Goal: Information Seeking & Learning: Learn about a topic

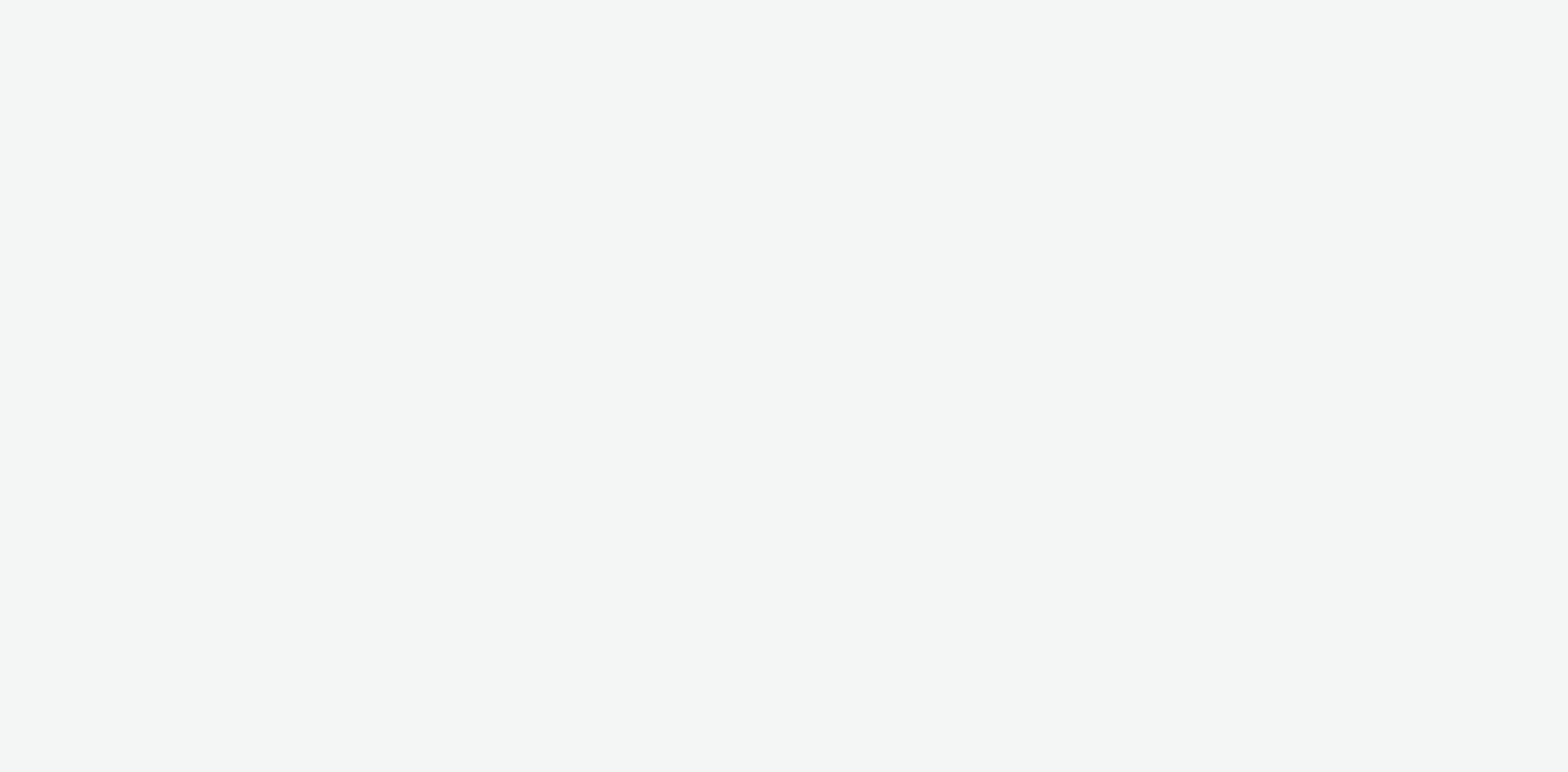
select select "2fc77e36-bb93-4aa3-9dff-dcb08e02eac6"
select select "1eb1e436-ff10-4439-ac20-4e17fcc0c996"
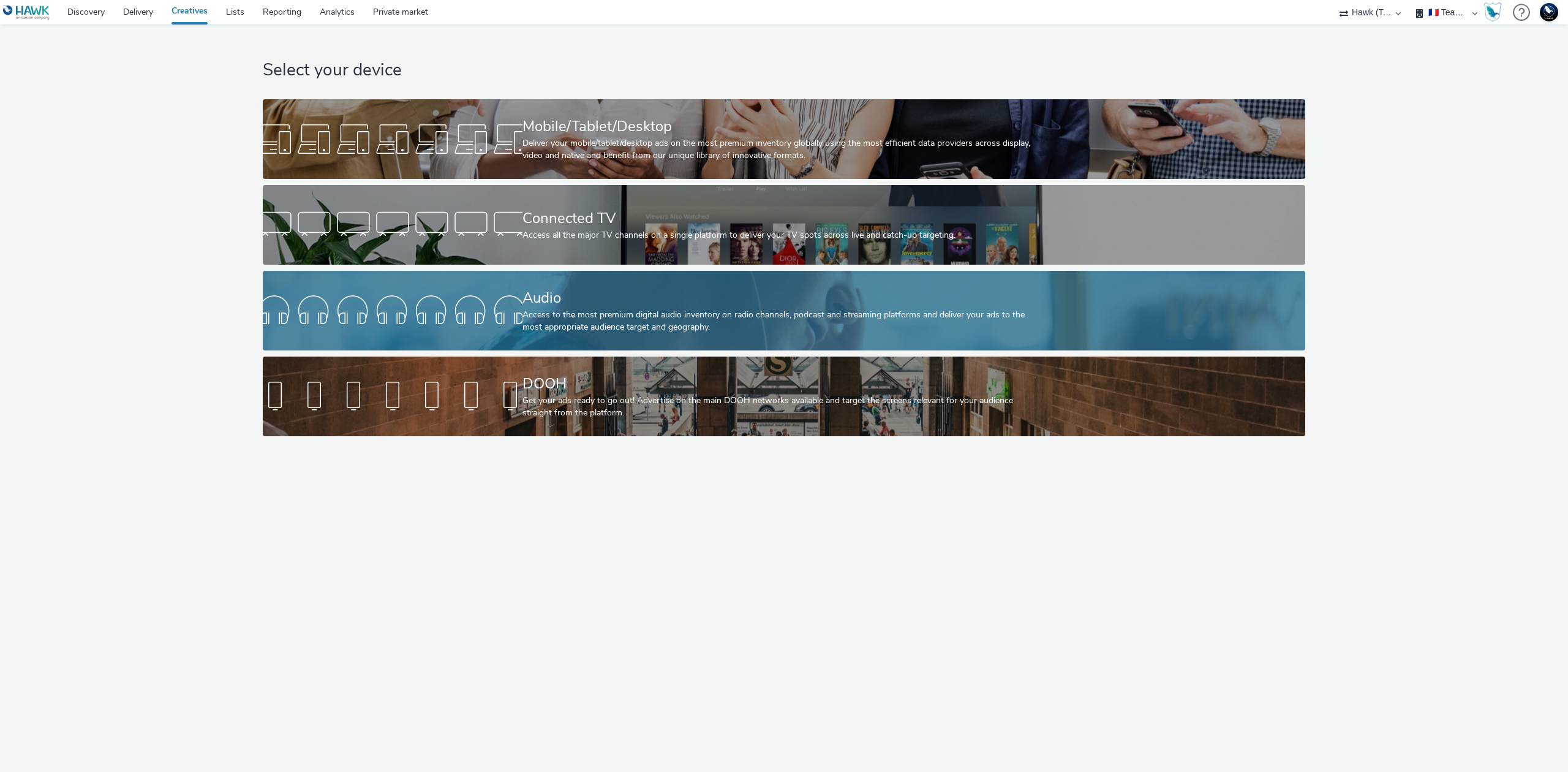
click at [705, 302] on div "Audio" at bounding box center [782, 298] width 519 height 21
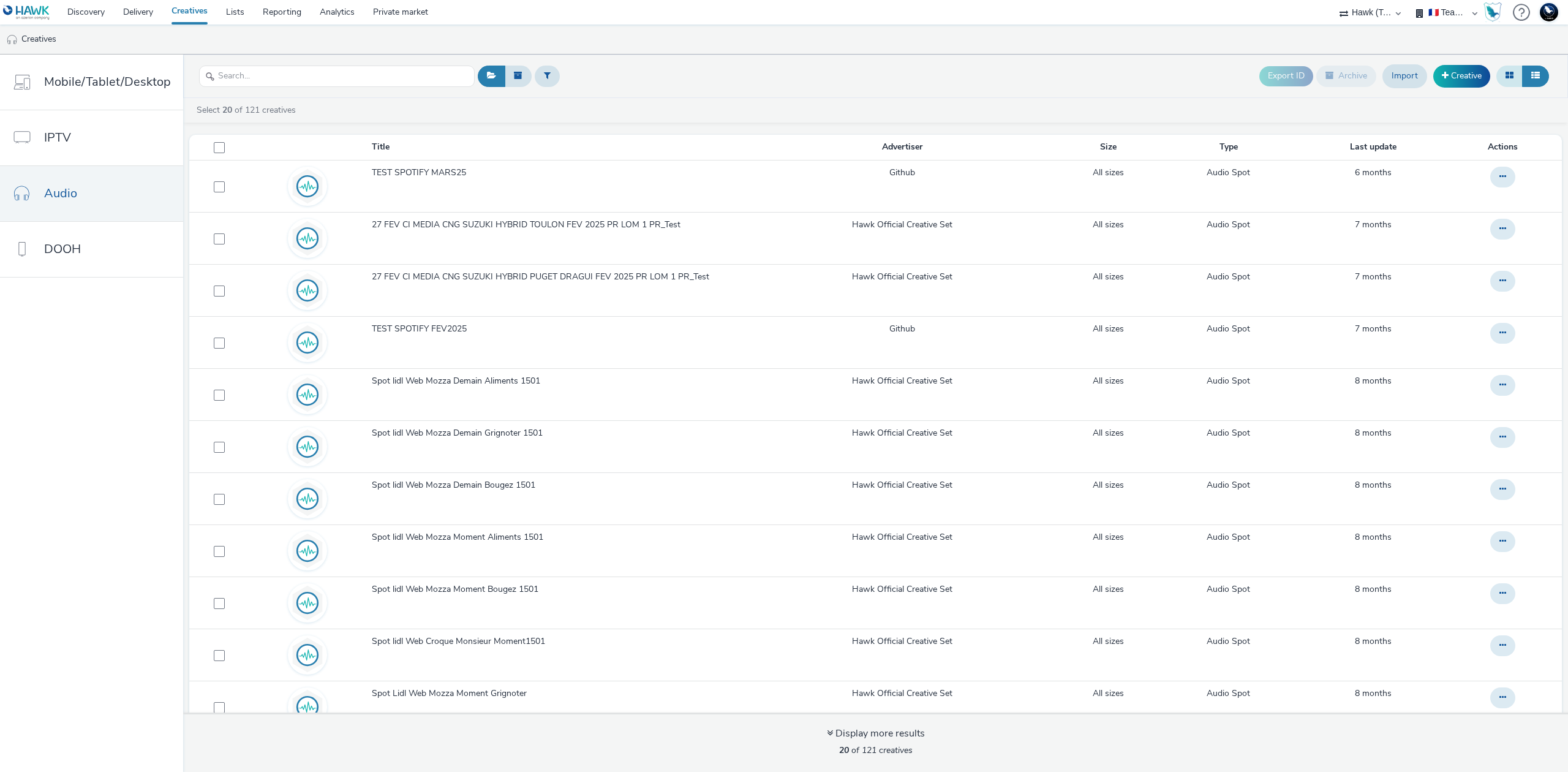
click at [1511, 75] on icon at bounding box center [1510, 75] width 8 height 8
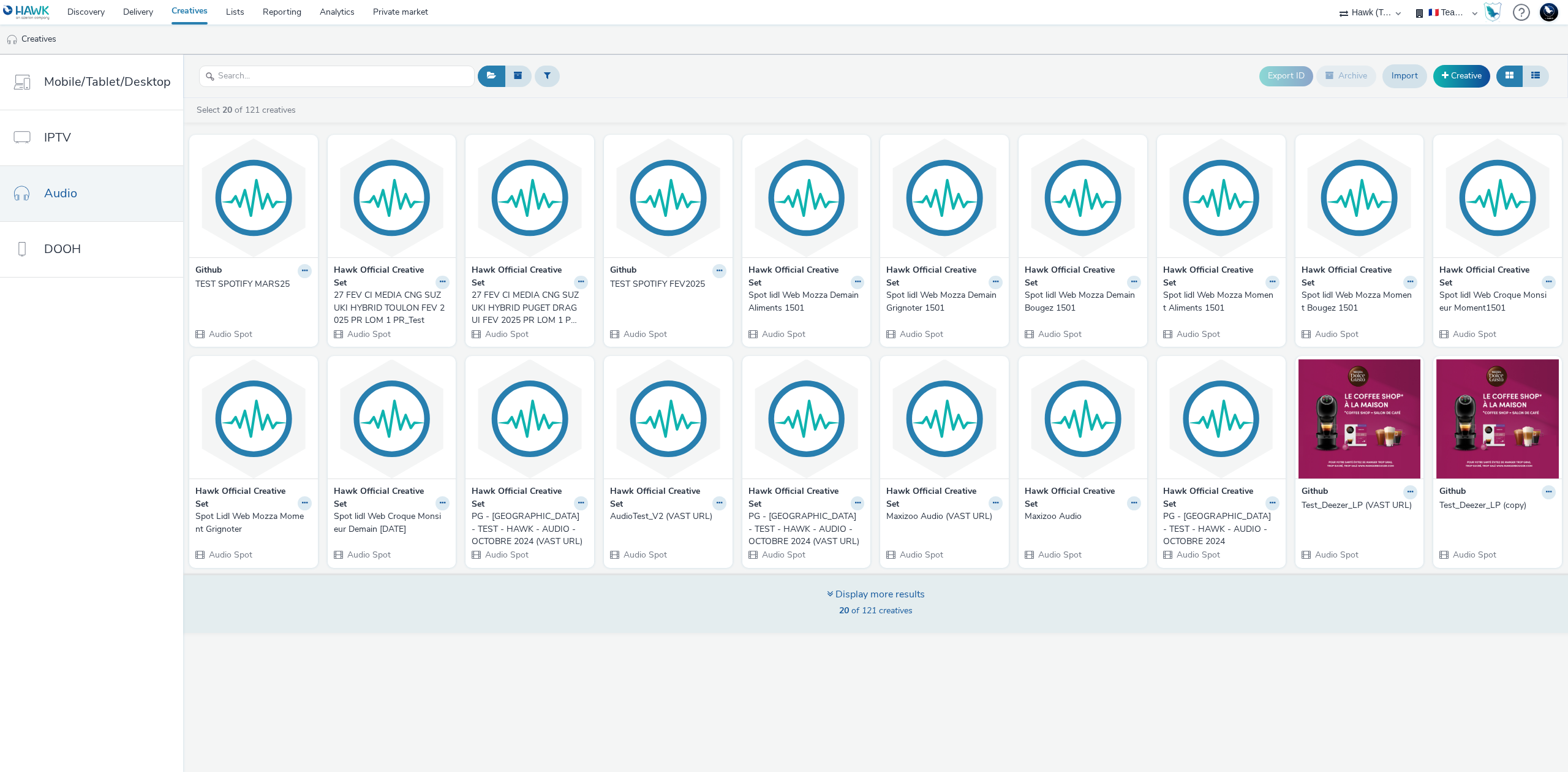
click at [880, 601] on div "Display more results" at bounding box center [876, 595] width 98 height 14
click at [883, 592] on div "Display more results" at bounding box center [876, 595] width 98 height 14
click at [860, 610] on span "20 of 121 creatives" at bounding box center [876, 610] width 74 height 12
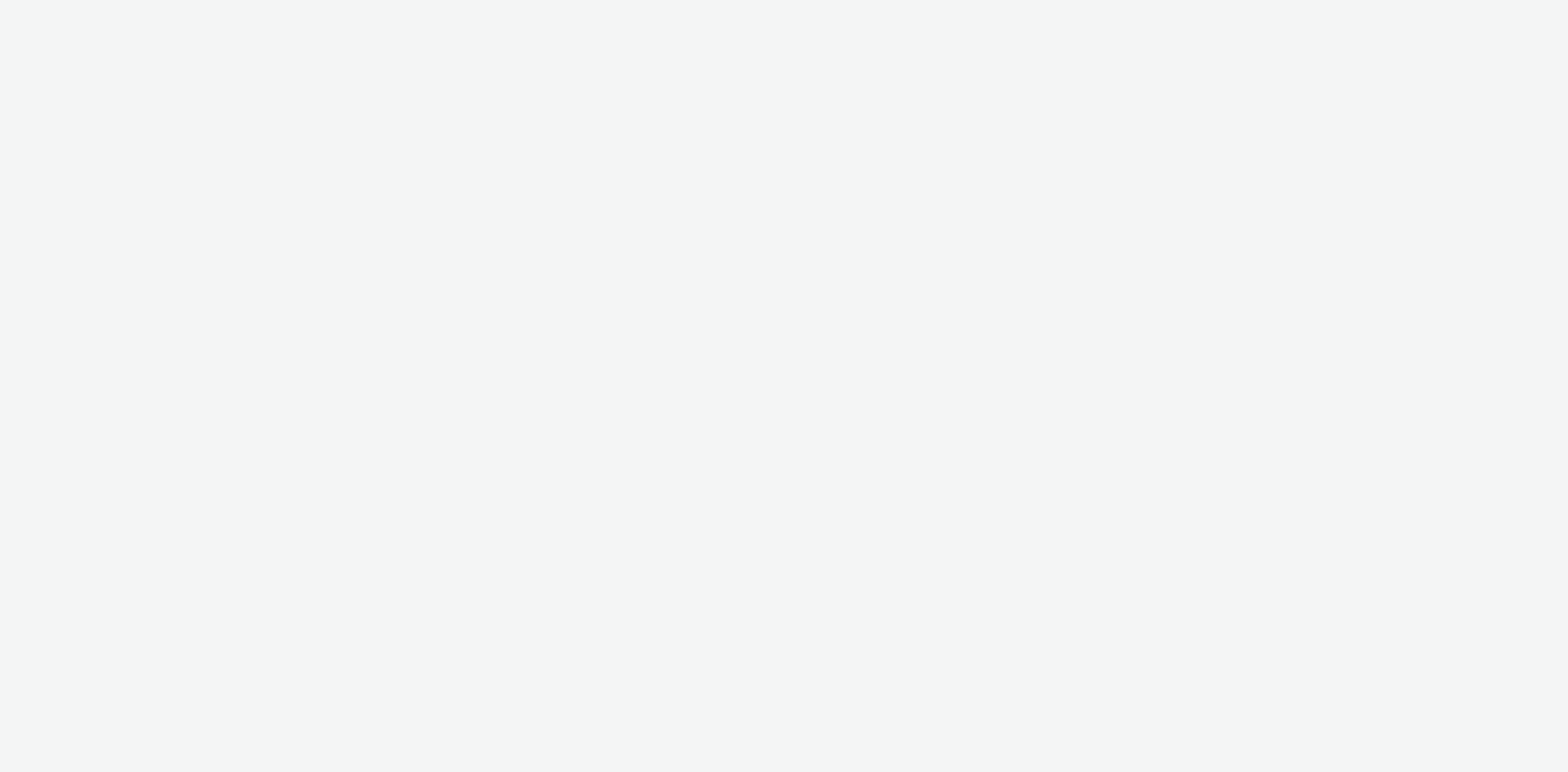
select select "2fc77e36-bb93-4aa3-9dff-dcb08e02eac6"
select select "1eb1e436-ff10-4439-ac20-4e17fcc0c996"
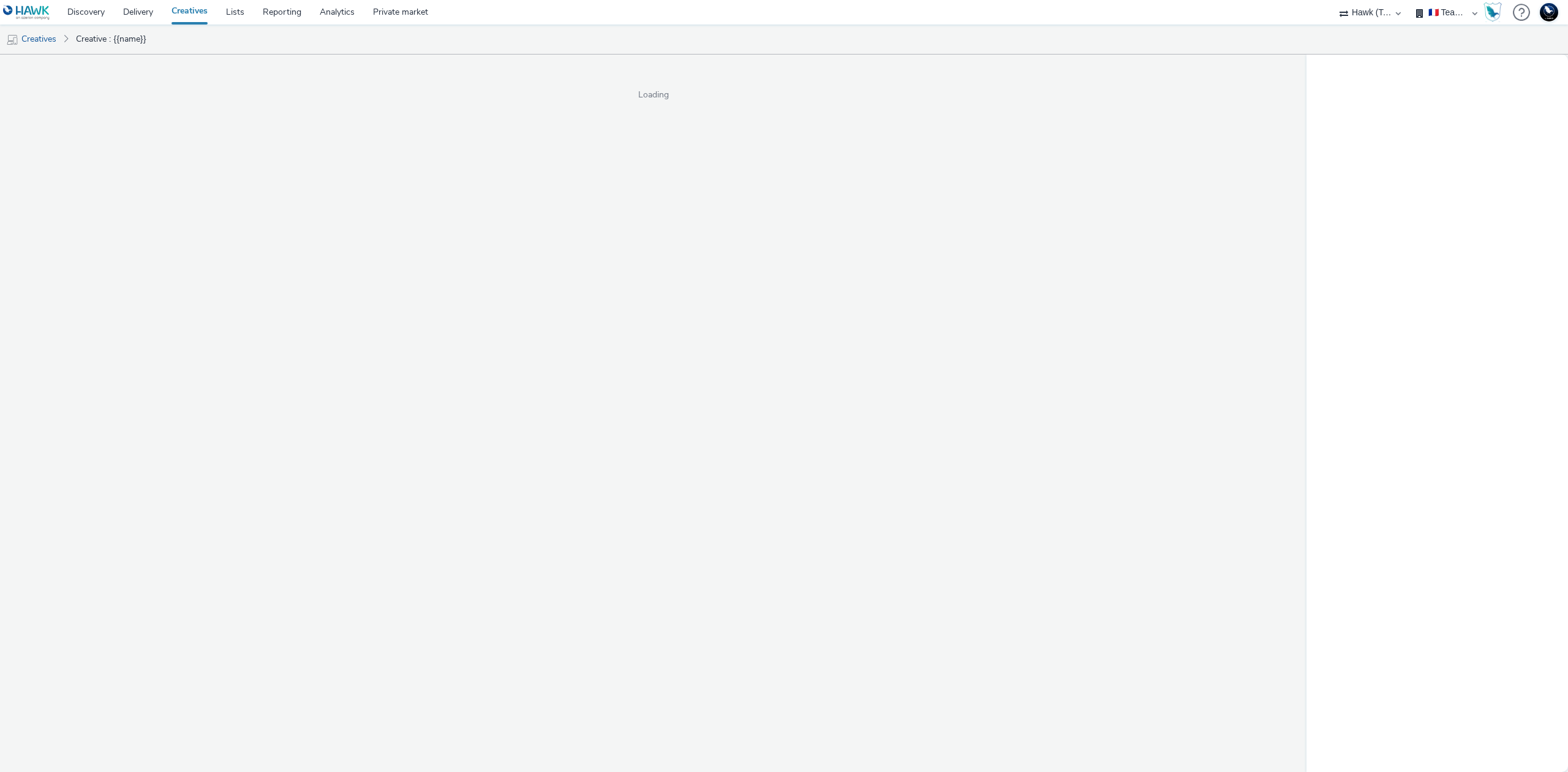
select select "2fc77e36-bb93-4aa3-9dff-dcb08e02eac6"
select select "1eb1e436-ff10-4439-ac20-4e17fcc0c996"
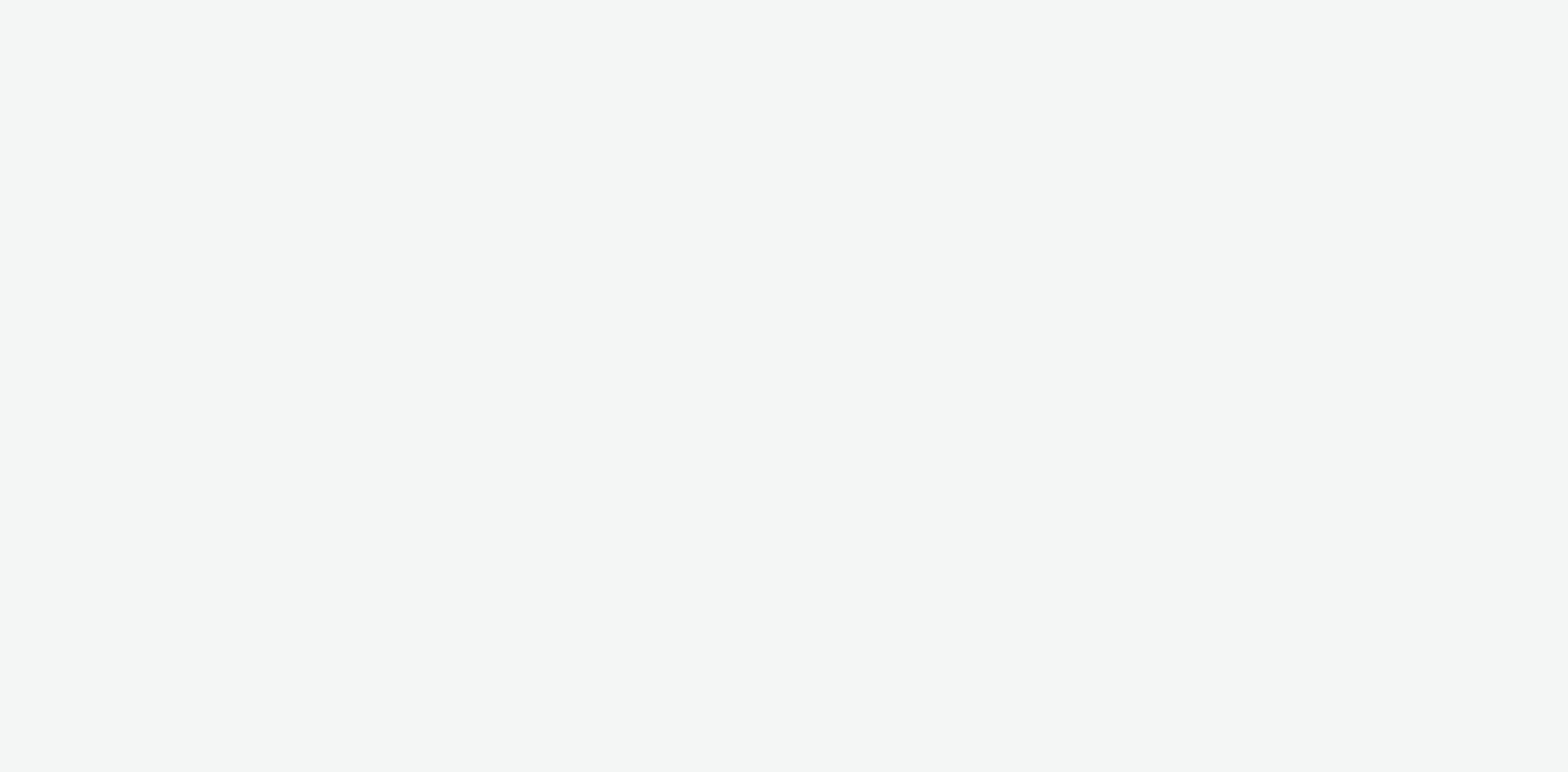
select select "2fc77e36-bb93-4aa3-9dff-dcb08e02eac6"
select select "1eb1e436-ff10-4439-ac20-4e17fcc0c996"
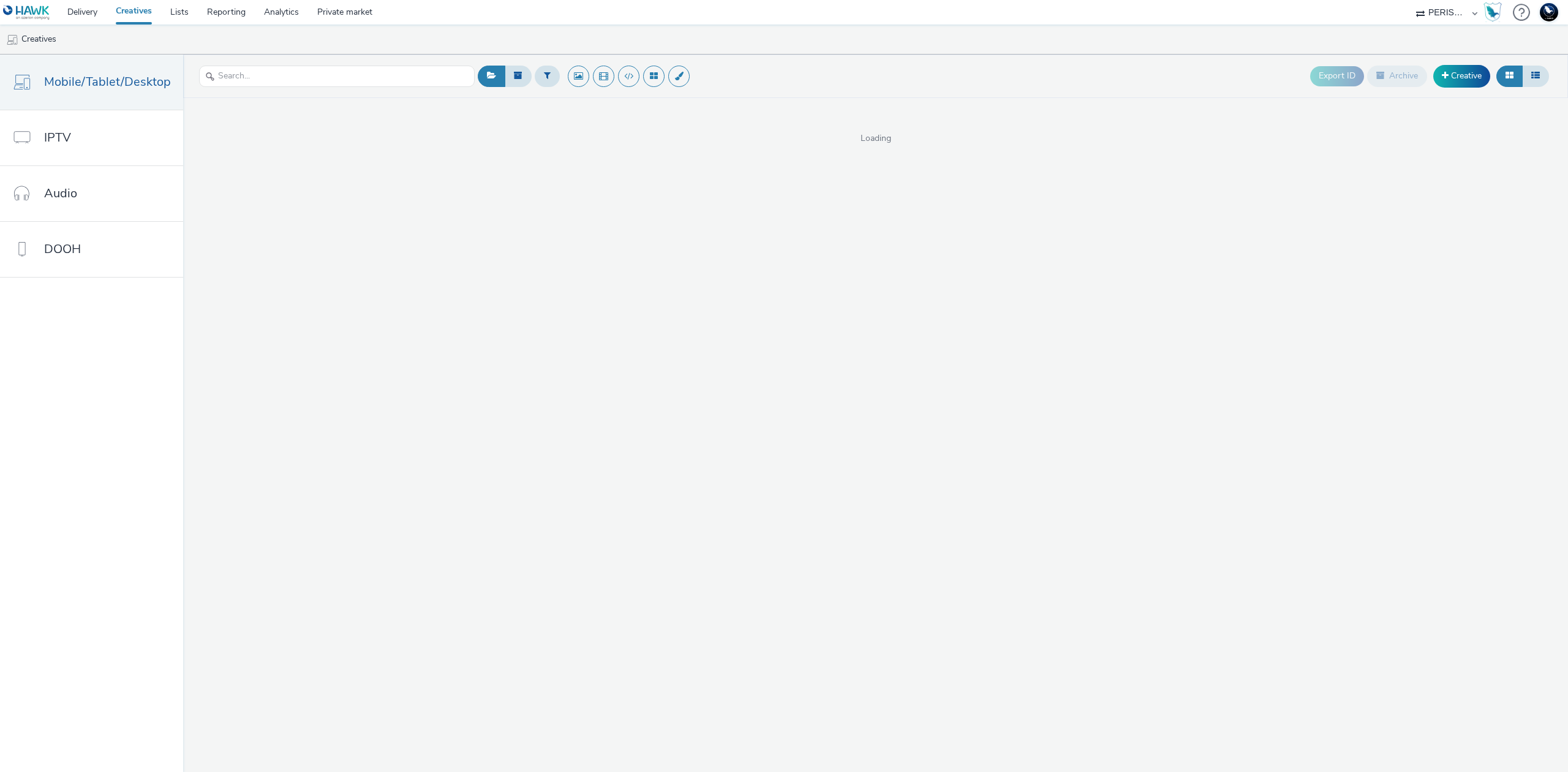
select select "c546b7bc-ba00-4b92-a88f-2ed4143b9289"
